Goal: Information Seeking & Learning: Learn about a topic

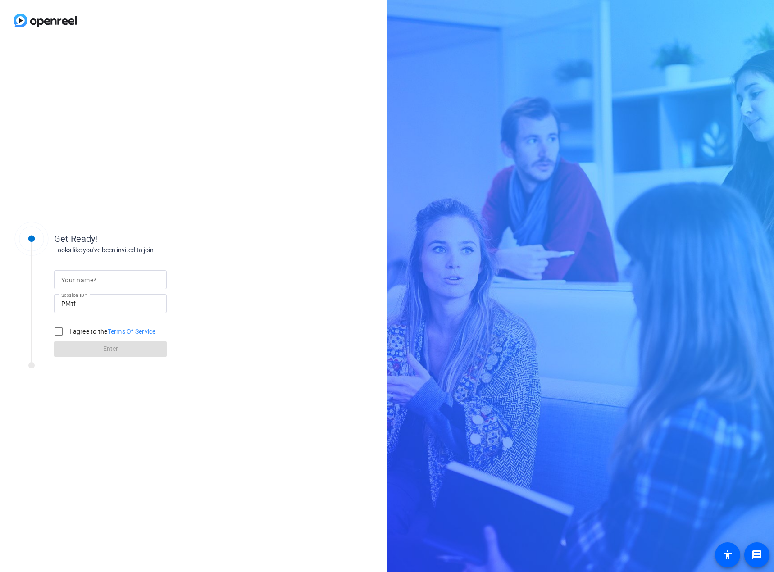
click at [114, 283] on input "Your name" at bounding box center [110, 279] width 98 height 11
type input "[PERSON_NAME]"
click at [59, 328] on input "I agree to the Terms Of Service" at bounding box center [59, 332] width 18 height 18
checkbox input "true"
click at [97, 345] on span at bounding box center [110, 349] width 113 height 22
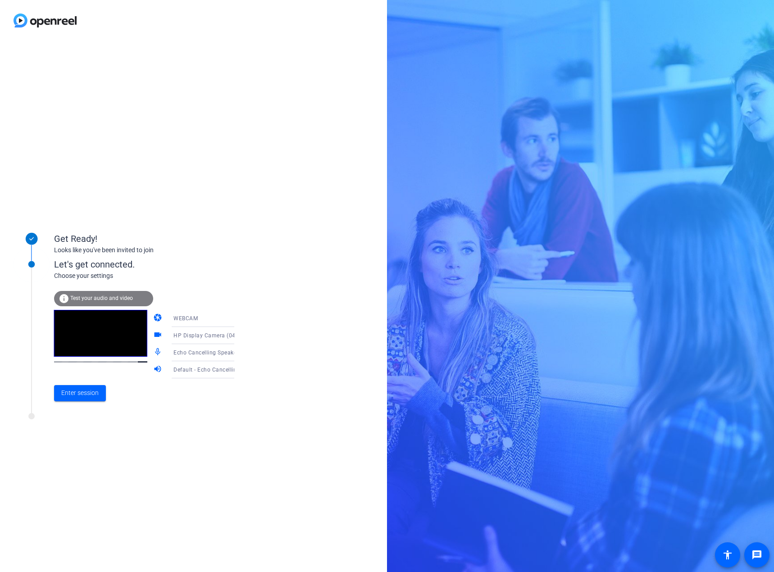
click at [109, 298] on span "Test your audio and video" at bounding box center [101, 298] width 63 height 6
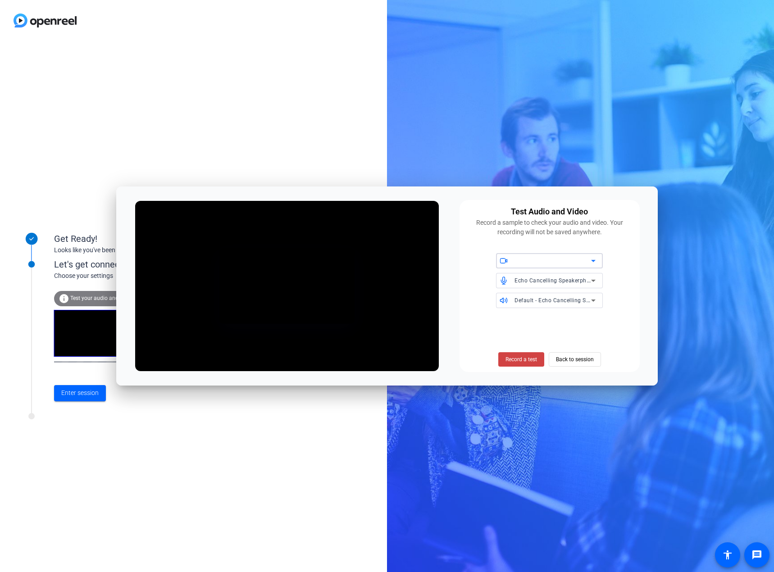
click at [530, 262] on div at bounding box center [553, 260] width 77 height 11
click at [530, 262] on div at bounding box center [387, 286] width 774 height 572
click at [520, 361] on span "Record a test" at bounding box center [521, 359] width 32 height 8
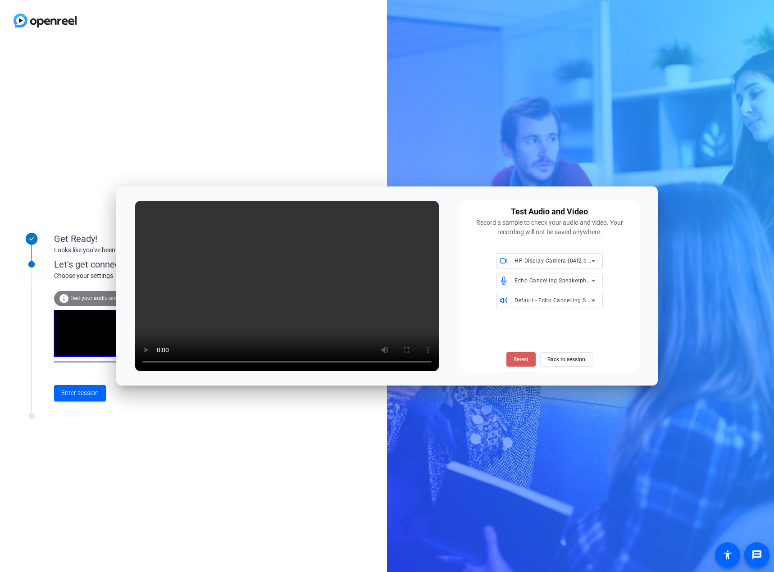
click at [516, 358] on button "Retest" at bounding box center [520, 359] width 29 height 14
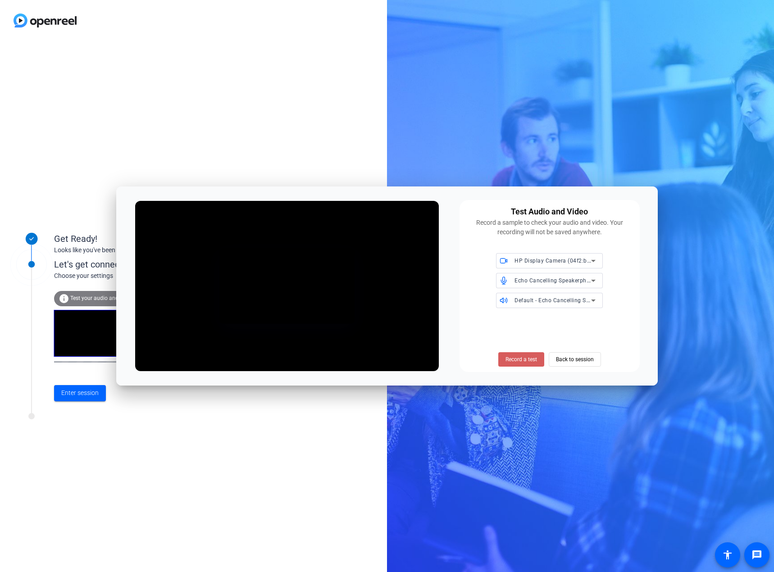
click at [523, 354] on button "Record a test" at bounding box center [521, 359] width 46 height 14
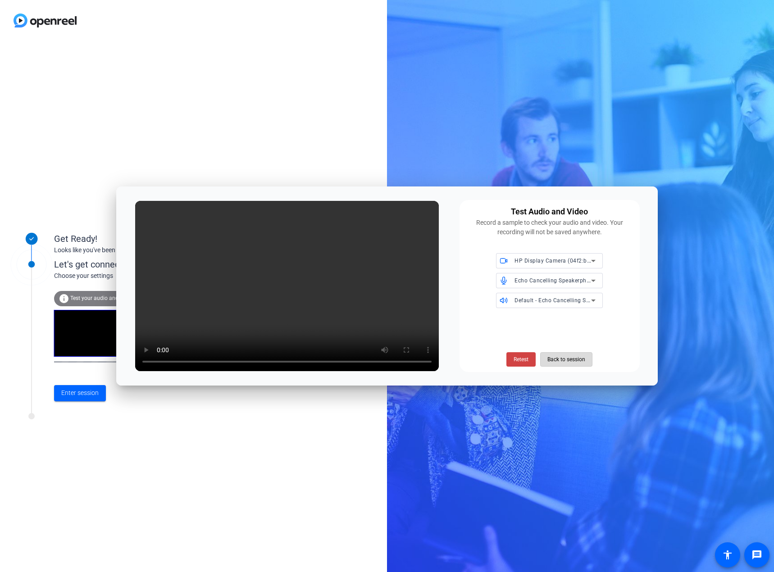
click at [556, 360] on span "Back to session" at bounding box center [566, 359] width 38 height 17
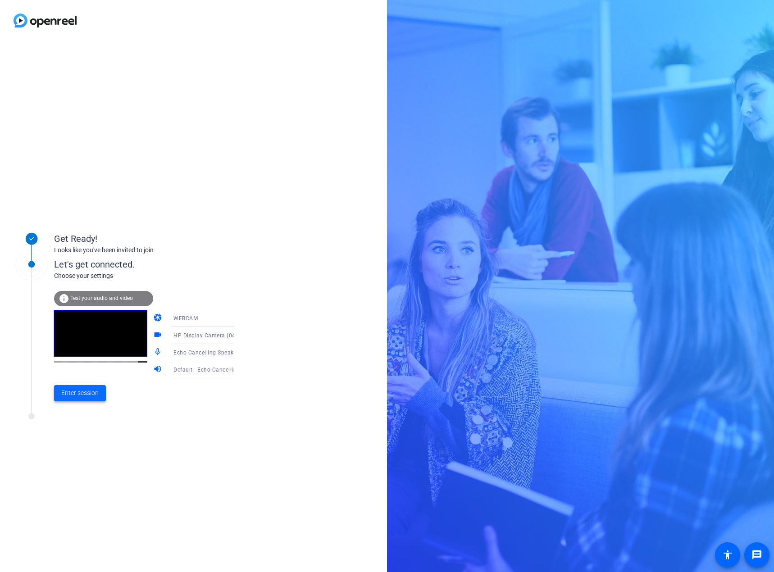
click at [78, 392] on span "Enter session" at bounding box center [79, 392] width 37 height 9
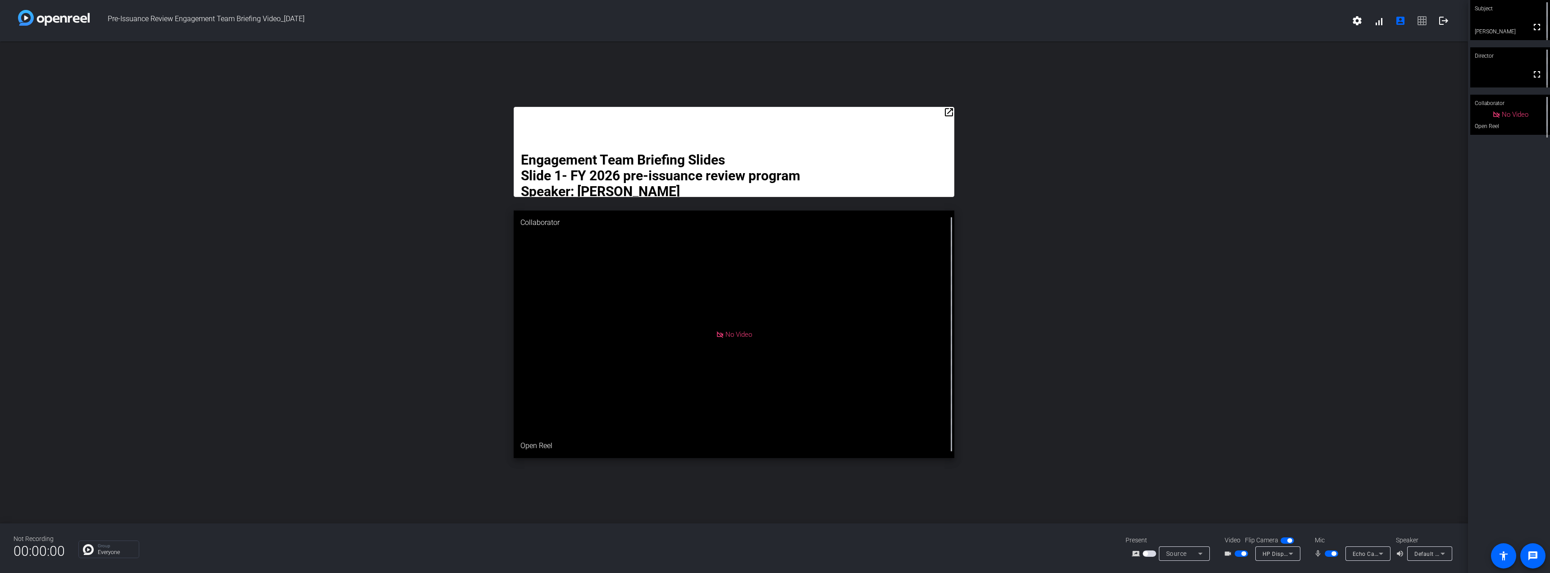
click at [774, 110] on mat-icon "open_in_new" at bounding box center [948, 112] width 11 height 11
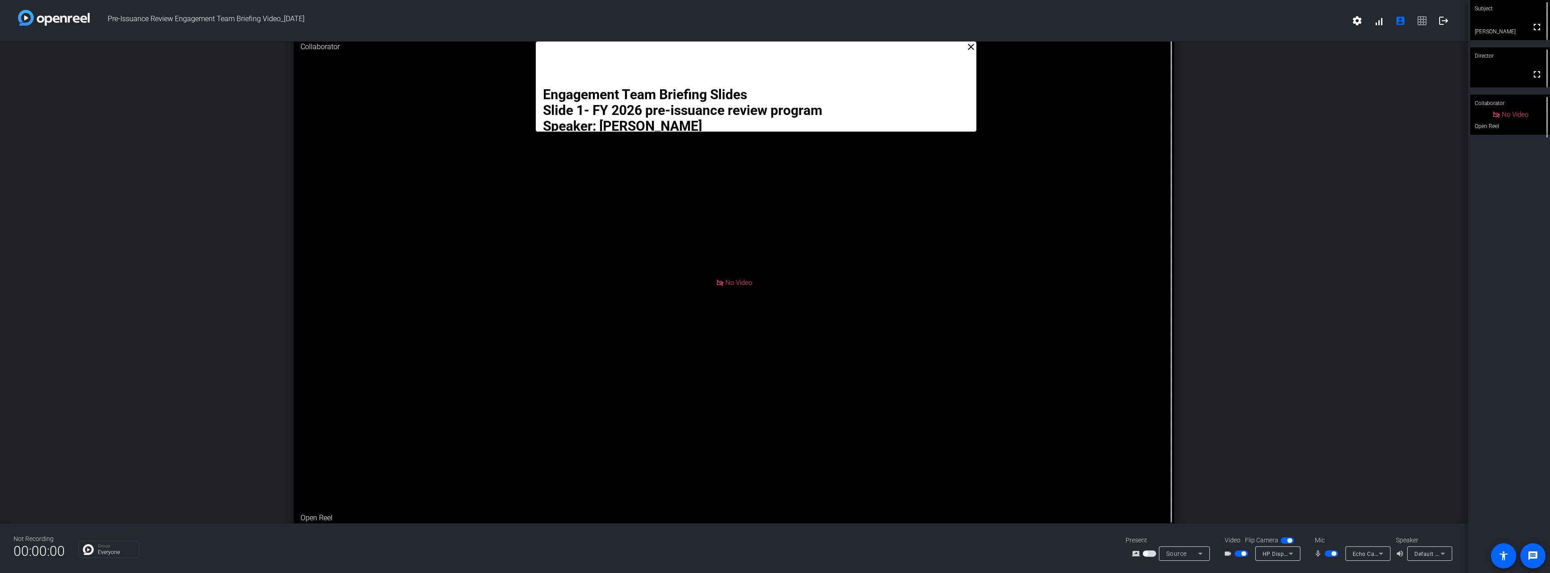
drag, startPoint x: 835, startPoint y: 56, endPoint x: 857, endPoint y: 12, distance: 49.0
click at [774, 12] on div "Pre-Issuance Review Engagement Team Briefing Video_[DATE] settings signal_cellu…" at bounding box center [734, 286] width 1468 height 573
drag, startPoint x: 822, startPoint y: 46, endPoint x: 823, endPoint y: 28, distance: 18.5
click at [774, 28] on div "Pre-Issuance Review Engagement Team Briefing Video_[DATE] settings signal_cellu…" at bounding box center [734, 286] width 1468 height 573
drag, startPoint x: 820, startPoint y: 48, endPoint x: 819, endPoint y: 35, distance: 13.1
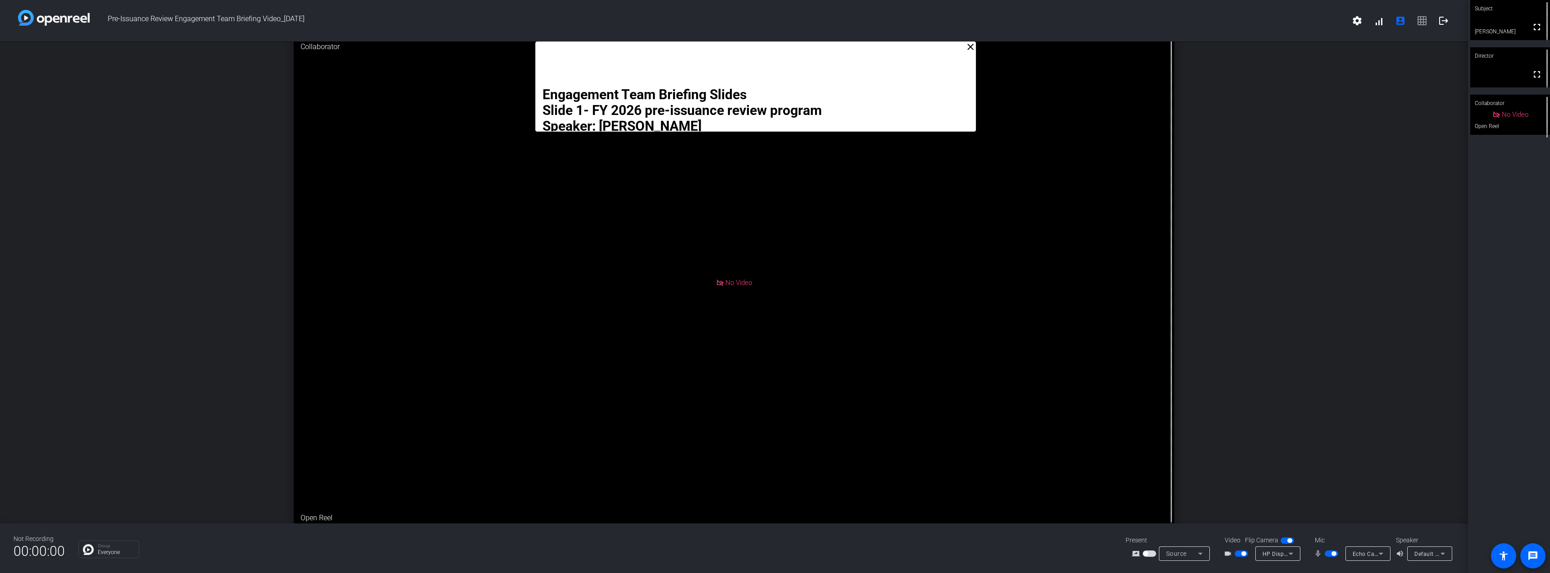
click at [774, 35] on div "Pre-Issuance Review Engagement Team Briefing Video_[DATE] settings signal_cellu…" at bounding box center [734, 286] width 1468 height 573
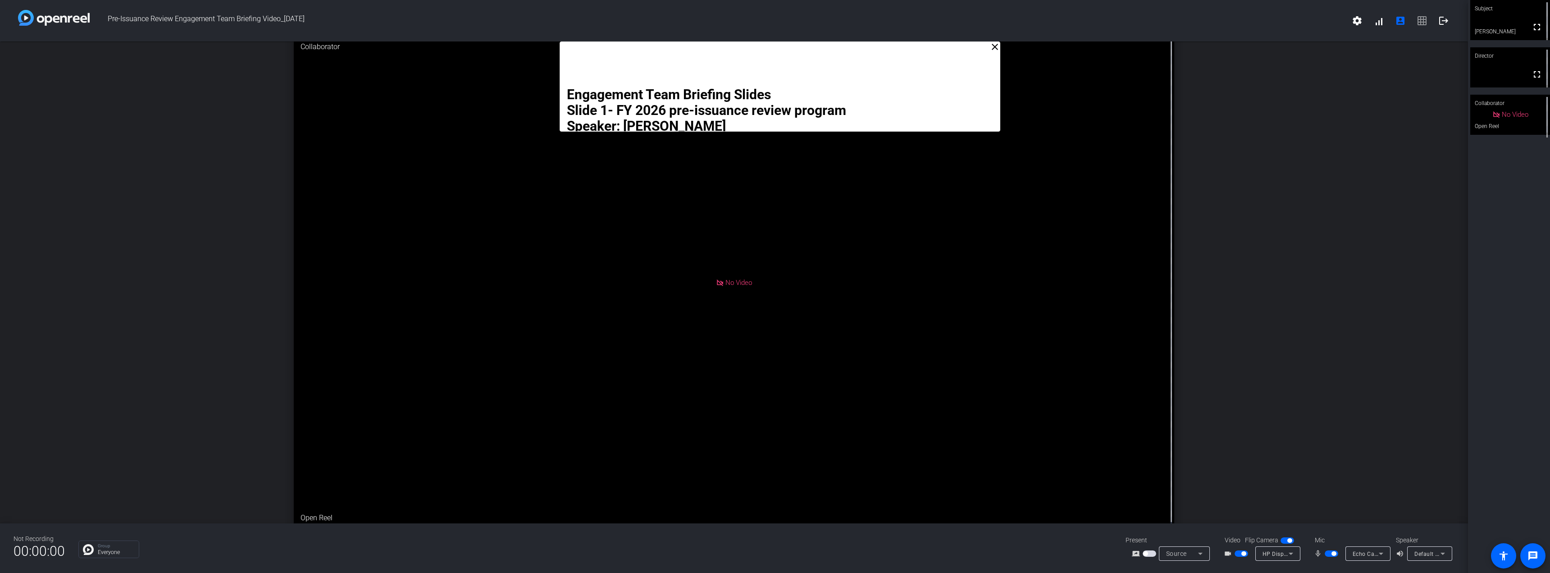
drag, startPoint x: 816, startPoint y: 45, endPoint x: 840, endPoint y: 43, distance: 24.4
click at [774, 43] on div "Engagement Team Briefing Slides Slide 1- FY 2026 pre-issuance review program Sp…" at bounding box center [780, 86] width 440 height 90
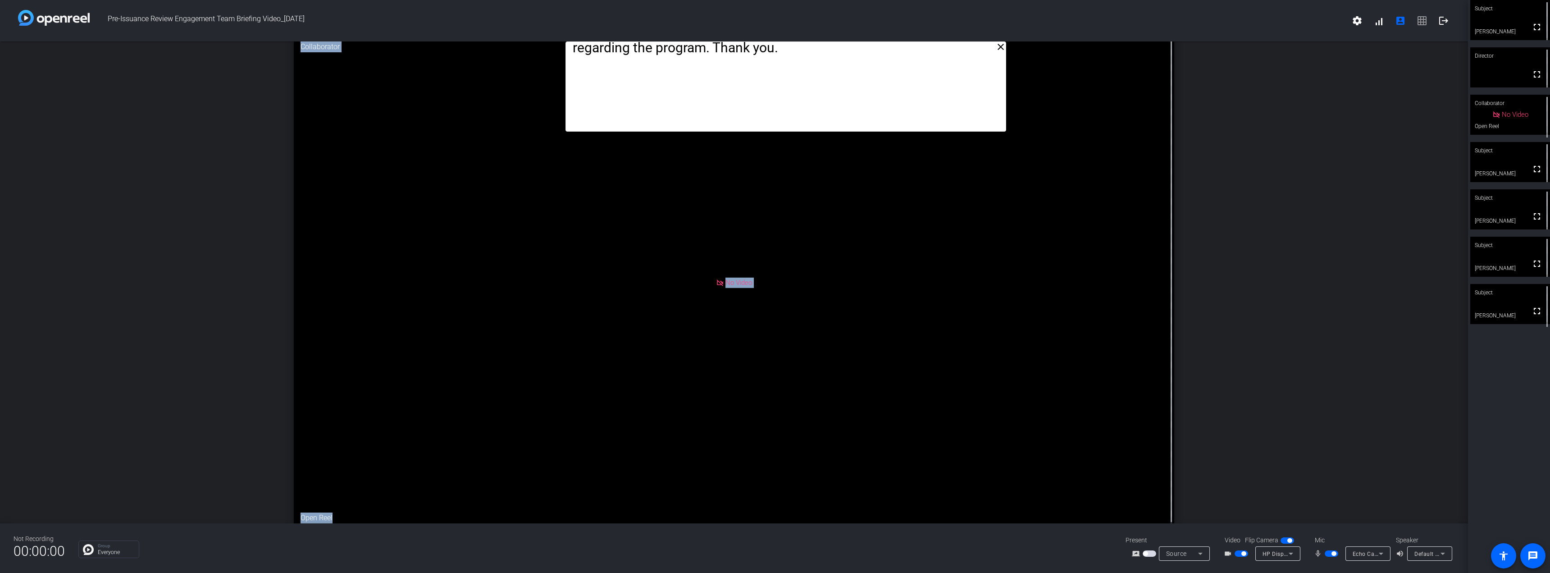
drag, startPoint x: 563, startPoint y: 131, endPoint x: 569, endPoint y: 88, distance: 43.2
click at [569, 88] on div "Engagement Team Briefing Slides Slide 1- FY 2026 pre-issuance review program Sp…" at bounding box center [785, 86] width 440 height 90
drag, startPoint x: 837, startPoint y: 83, endPoint x: 835, endPoint y: 65, distance: 18.6
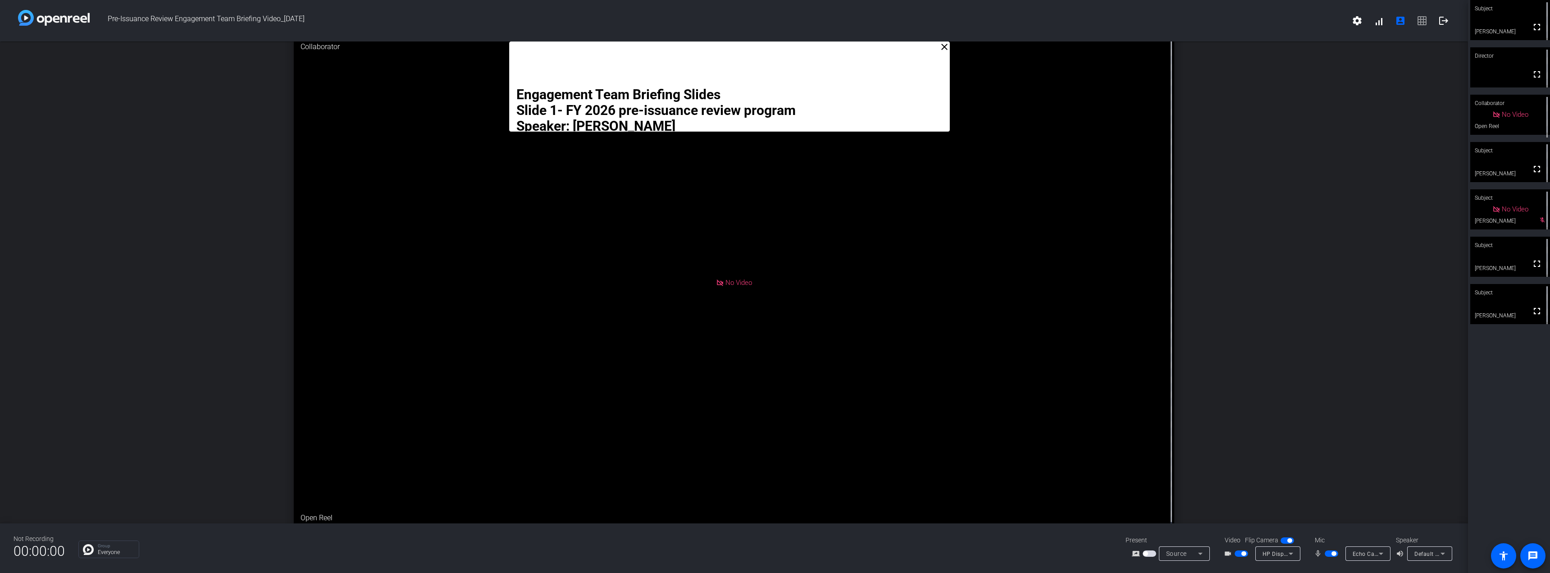
drag, startPoint x: 790, startPoint y: 48, endPoint x: 735, endPoint y: 16, distance: 63.2
click at [735, 16] on div "Pre-Issuance Review Engagement Team Briefing Video_[DATE] settings signal_cellu…" at bounding box center [734, 286] width 1468 height 573
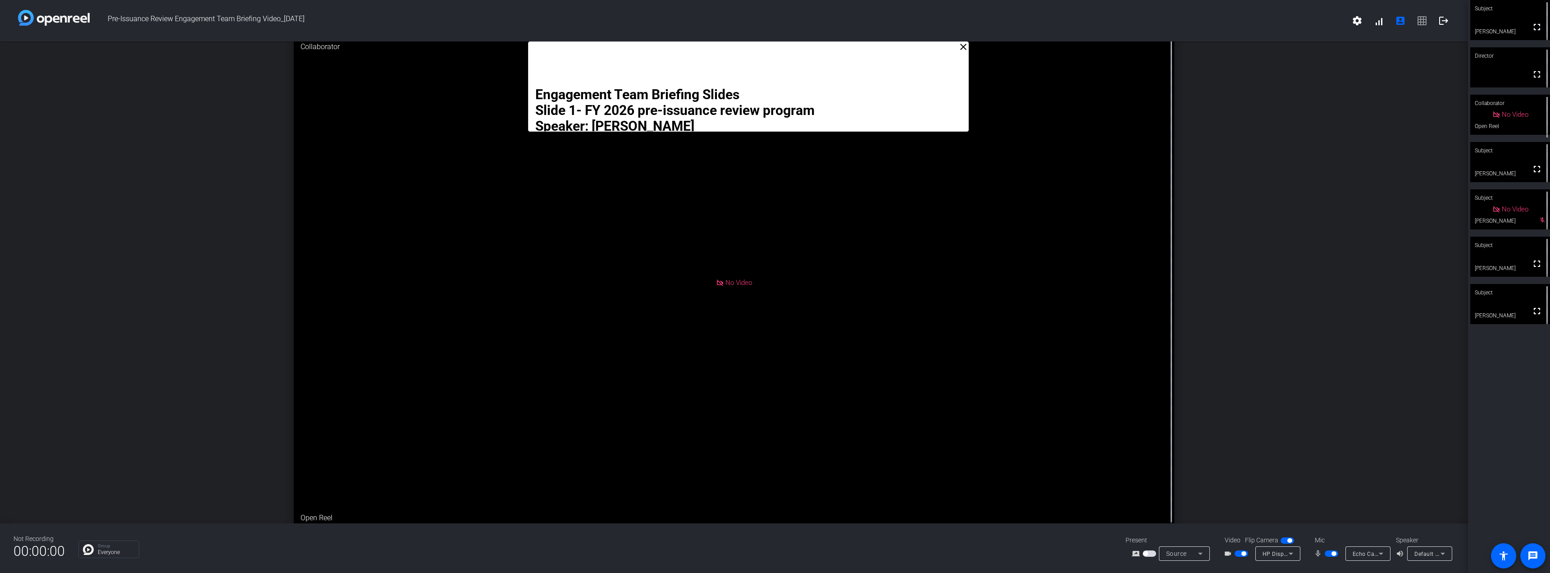
drag, startPoint x: 748, startPoint y: 44, endPoint x: 767, endPoint y: 35, distance: 21.2
click at [767, 35] on div "Pre-Issuance Review Engagement Team Briefing Video_[DATE] settings signal_cellu…" at bounding box center [734, 286] width 1468 height 573
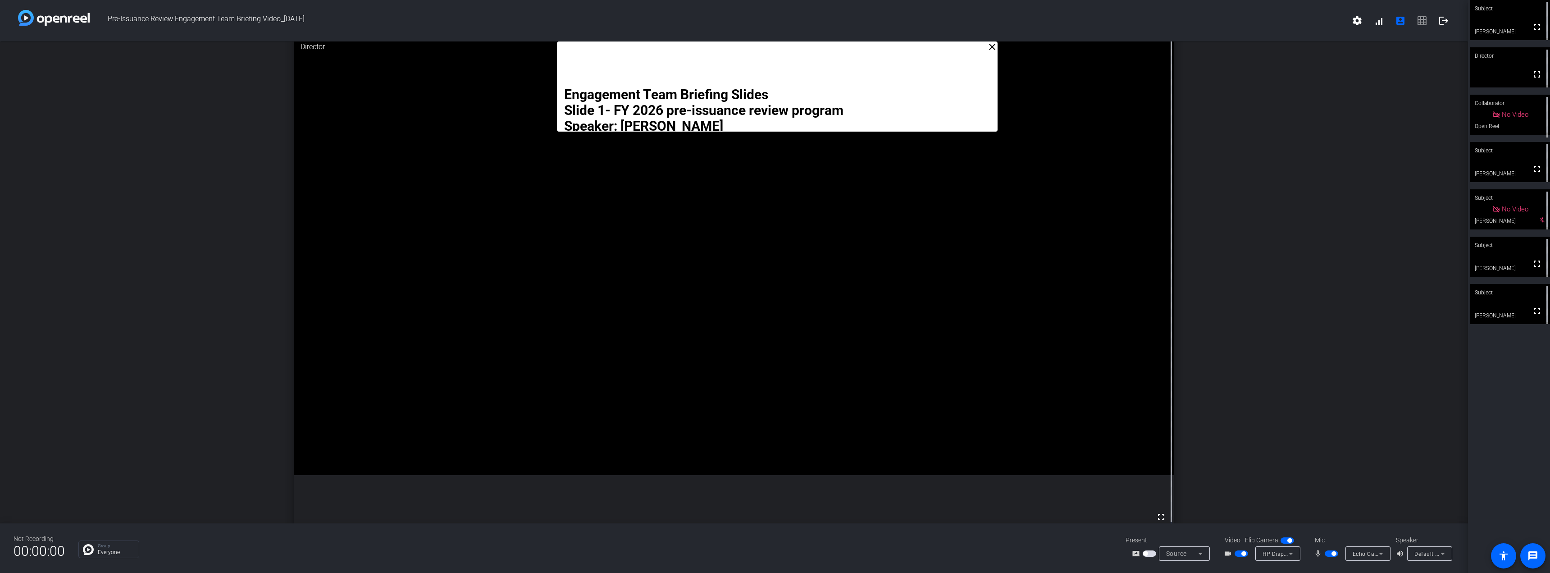
drag, startPoint x: 768, startPoint y: 45, endPoint x: 797, endPoint y: 32, distance: 31.7
click at [774, 32] on div "Pre-Issuance Review Engagement Team Briefing Video_[DATE] settings signal_cellu…" at bounding box center [734, 286] width 1468 height 573
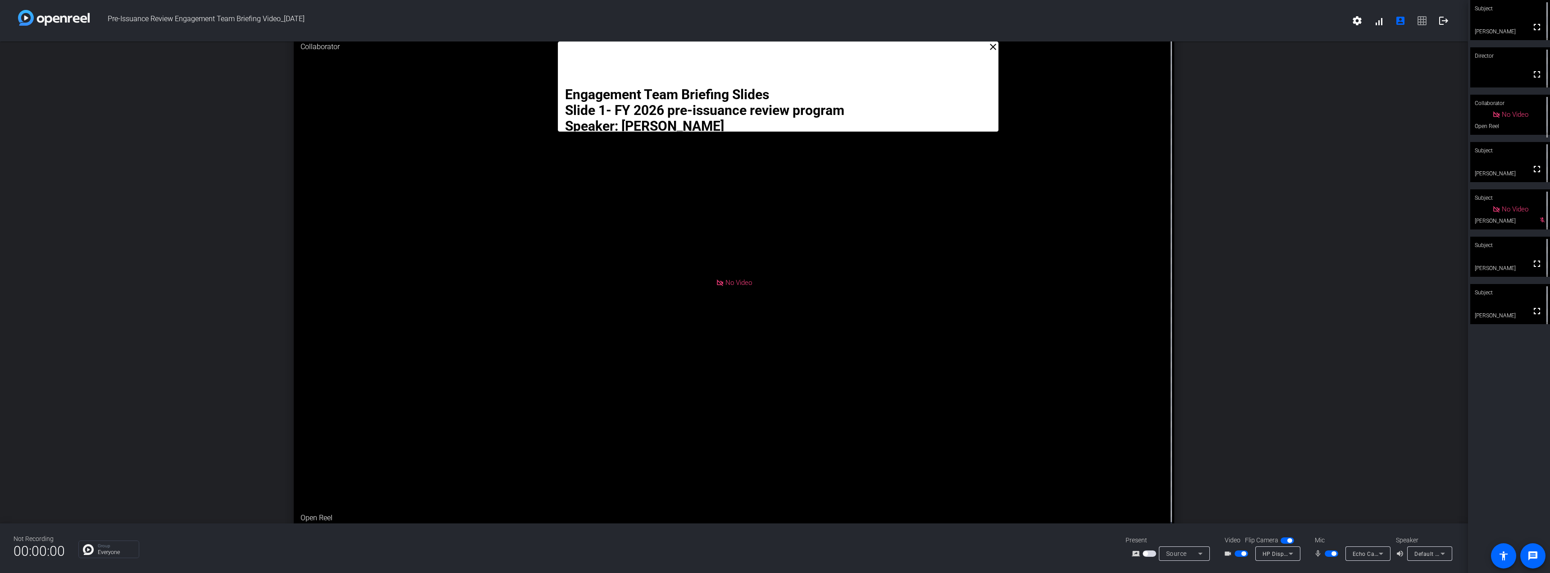
drag, startPoint x: 731, startPoint y: 131, endPoint x: 732, endPoint y: 88, distance: 43.3
click at [732, 88] on div "Engagement Team Briefing Slides Slide 1- FY 2026 pre-issuance review program Sp…" at bounding box center [778, 86] width 440 height 90
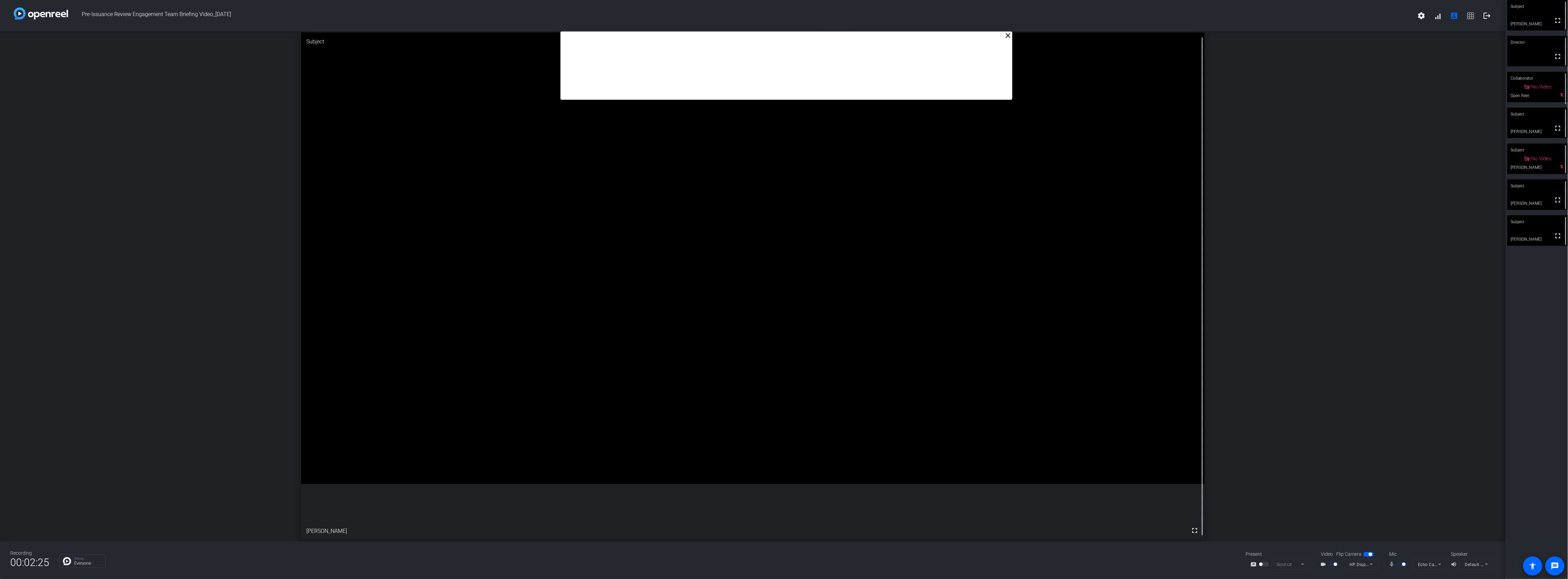
drag, startPoint x: 697, startPoint y: 99, endPoint x: 697, endPoint y: 88, distance: 11.0
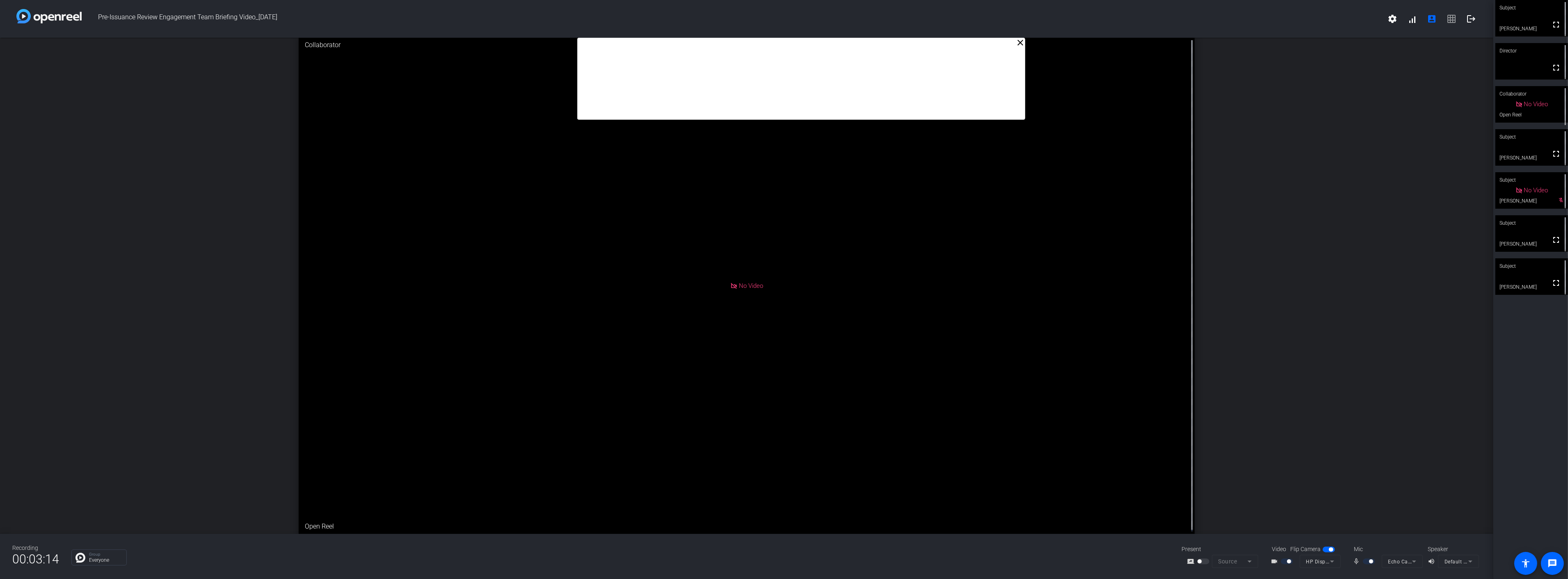
drag, startPoint x: 824, startPoint y: 62, endPoint x: 838, endPoint y: 52, distance: 17.2
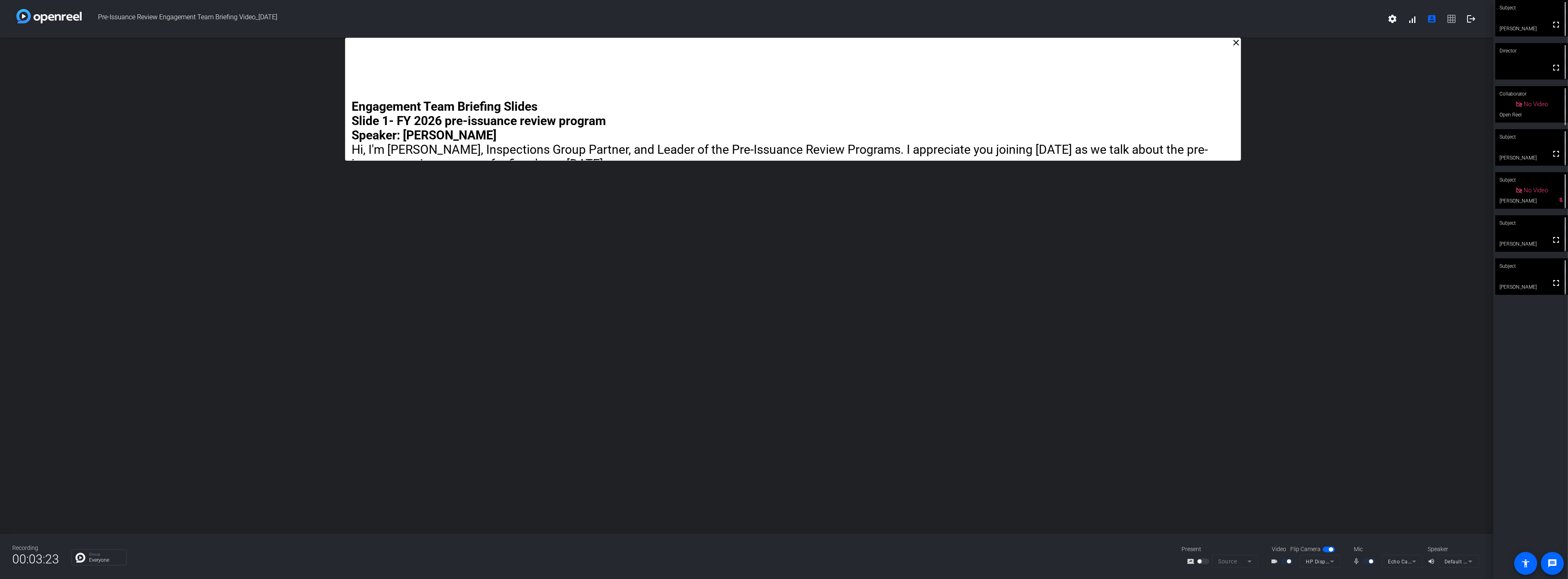
drag, startPoint x: 353, startPoint y: 145, endPoint x: 360, endPoint y: 118, distance: 27.9
click at [705, 44] on mat-icon "close" at bounding box center [1245, 42] width 10 height 10
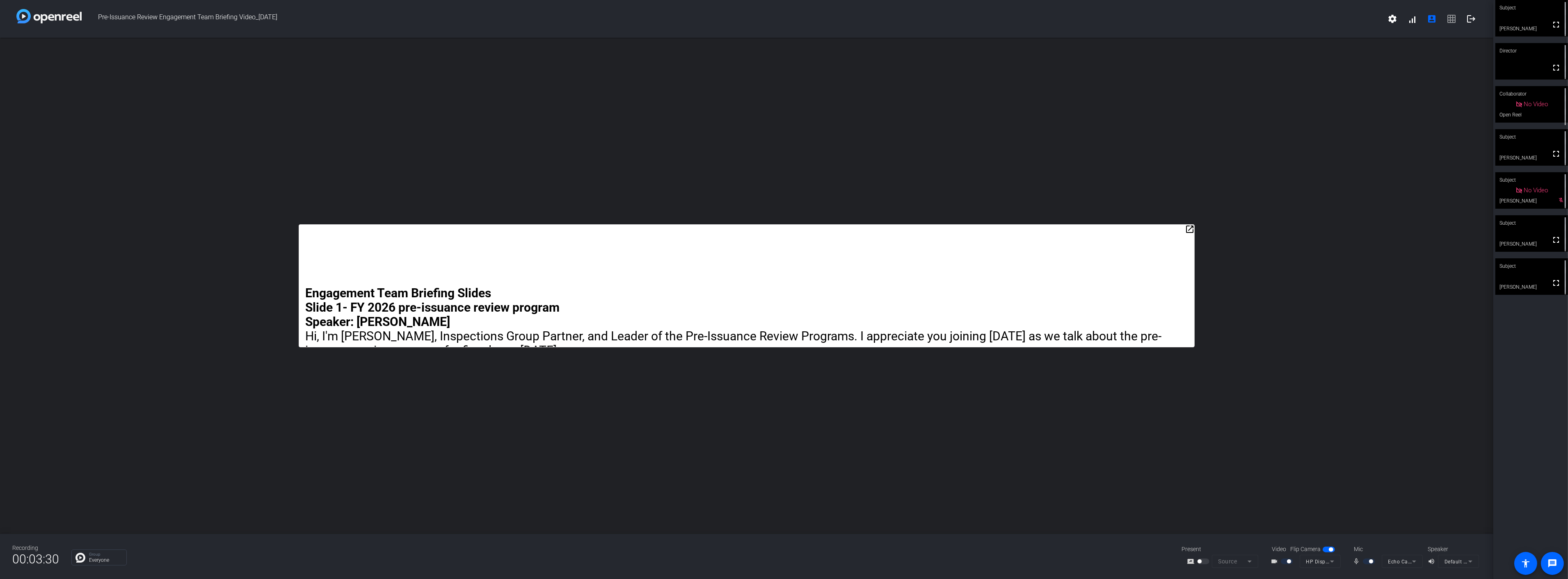
click at [705, 227] on mat-icon "open_in_new" at bounding box center [1189, 229] width 10 height 10
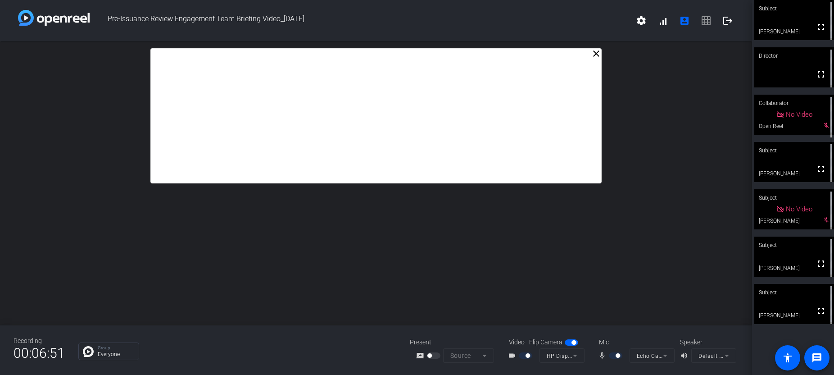
drag, startPoint x: 0, startPoint y: 178, endPoint x: -41, endPoint y: 181, distance: 41.1
click at [0, 181] on html "Accessibility Screen-Reader Guide, Feedback, and Issue Reporting | New window P…" at bounding box center [417, 187] width 834 height 375
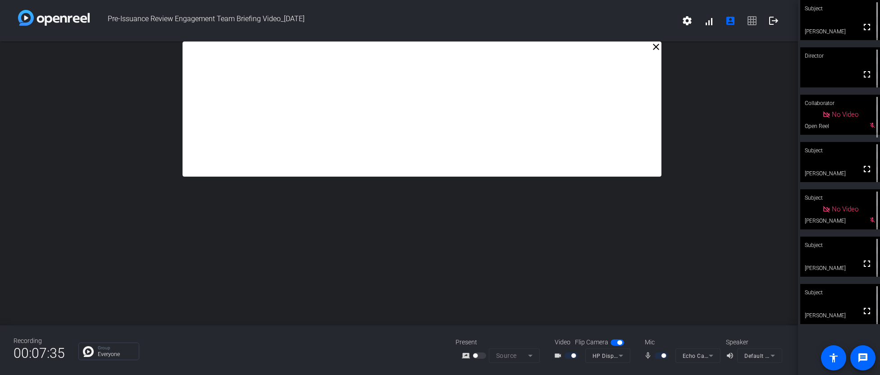
drag, startPoint x: 372, startPoint y: 86, endPoint x: 395, endPoint y: 55, distance: 38.7
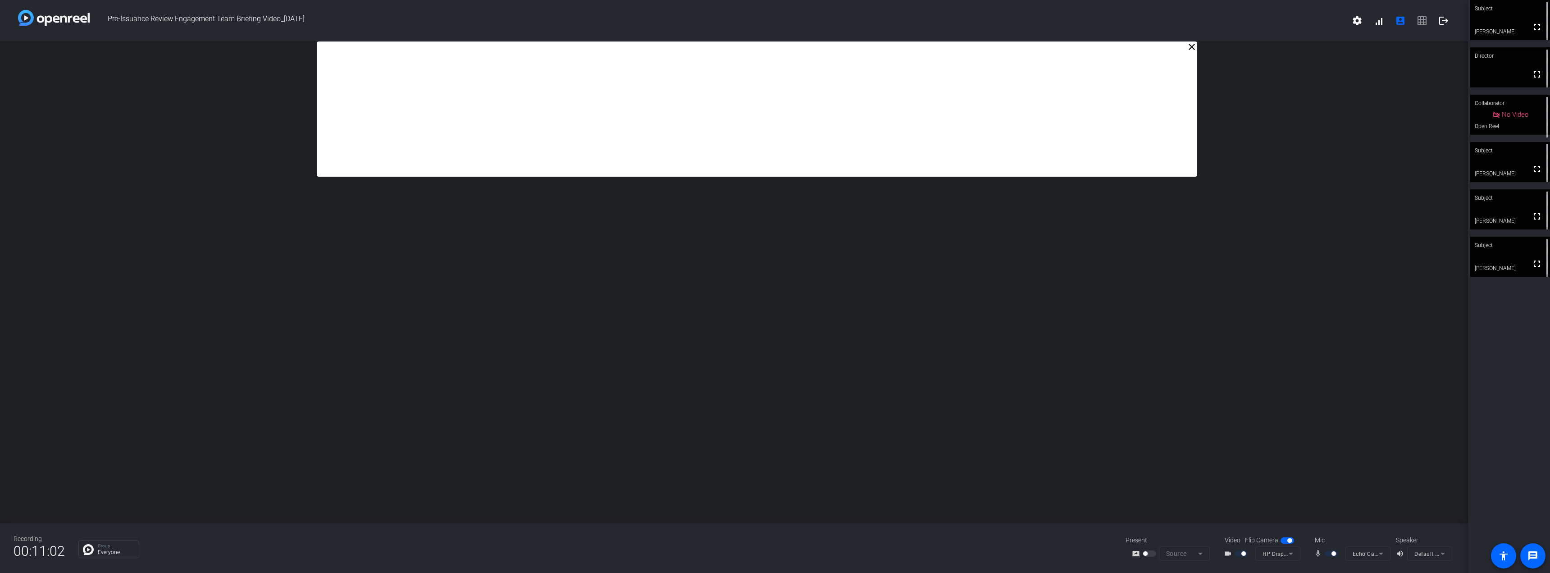
click at [774, 48] on mat-icon "close" at bounding box center [1191, 46] width 11 height 11
